Goal: Task Accomplishment & Management: Use online tool/utility

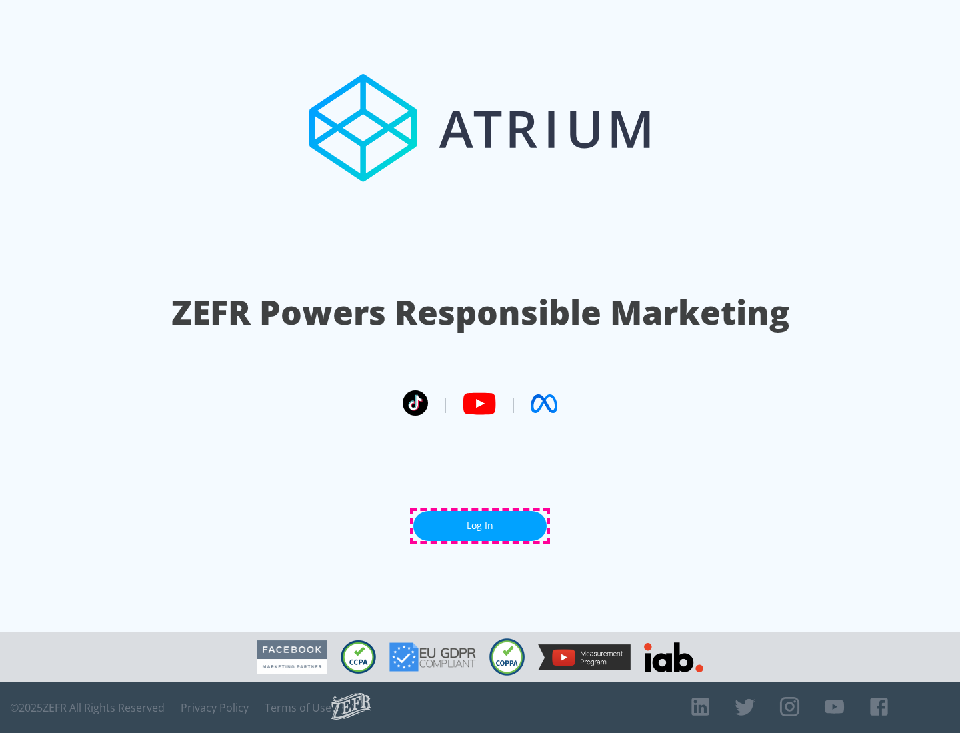
click at [480, 526] on link "Log In" at bounding box center [479, 526] width 133 height 30
